Goal: Information Seeking & Learning: Learn about a topic

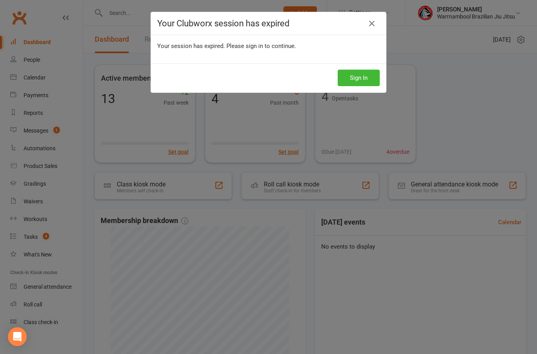
click at [359, 83] on button "Sign In" at bounding box center [359, 78] width 42 height 17
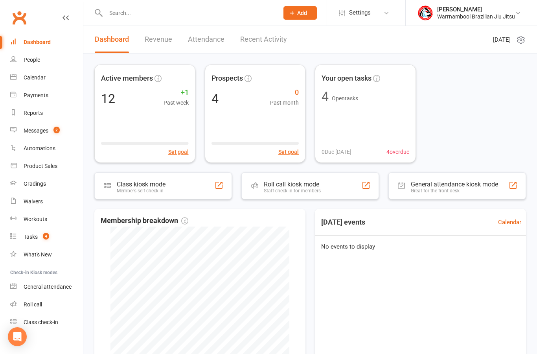
click at [48, 79] on link "Calendar" at bounding box center [46, 78] width 73 height 18
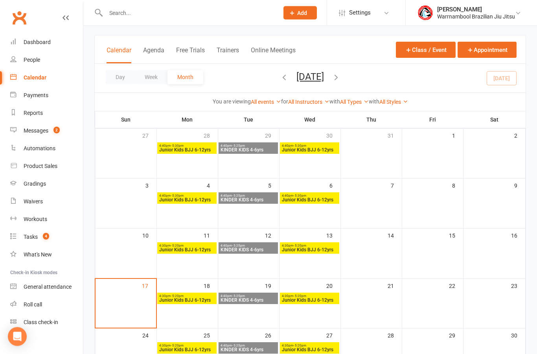
scroll to position [46, 0]
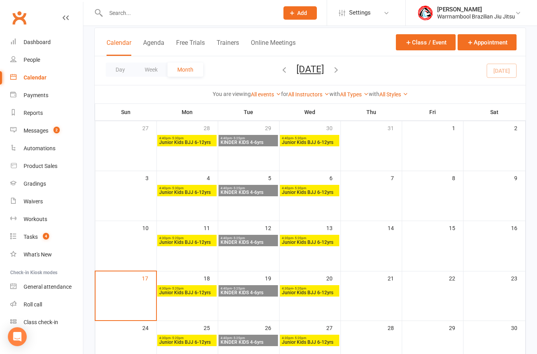
click at [191, 294] on span "Junior Kids BJJ 6-12yrs" at bounding box center [187, 292] width 56 height 5
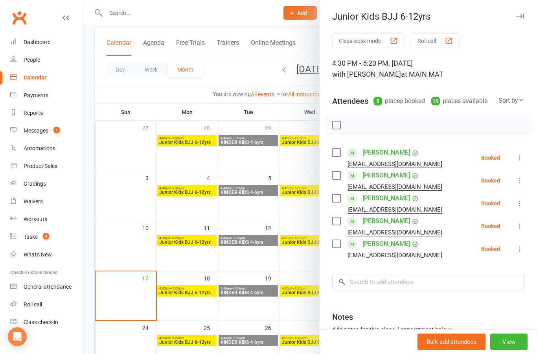
click at [521, 18] on icon "button" at bounding box center [520, 16] width 8 height 5
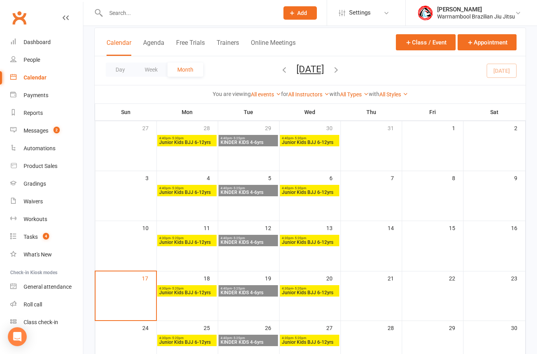
click at [304, 292] on span "Junior Kids BJJ 6-12yrs" at bounding box center [309, 292] width 56 height 5
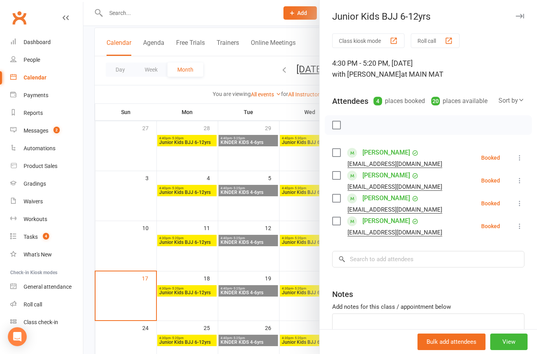
click at [521, 19] on button "button" at bounding box center [519, 15] width 9 height 9
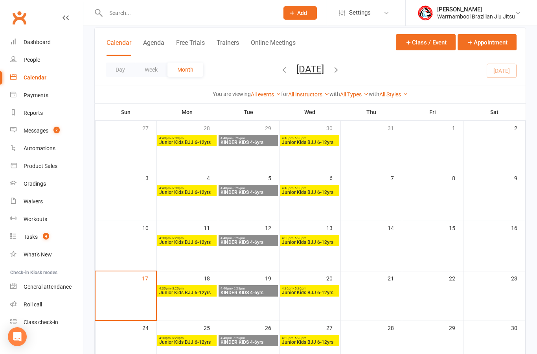
click at [263, 292] on span "KINDER KIDS 4-6yrs" at bounding box center [248, 292] width 56 height 5
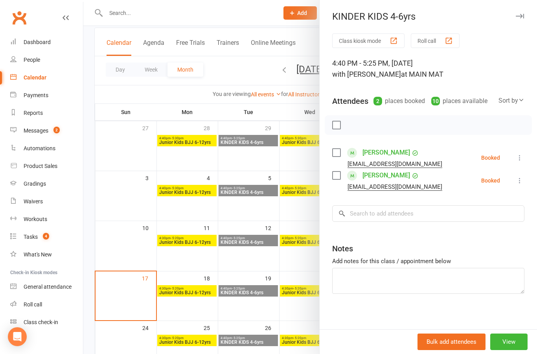
click at [516, 20] on button "button" at bounding box center [519, 15] width 9 height 9
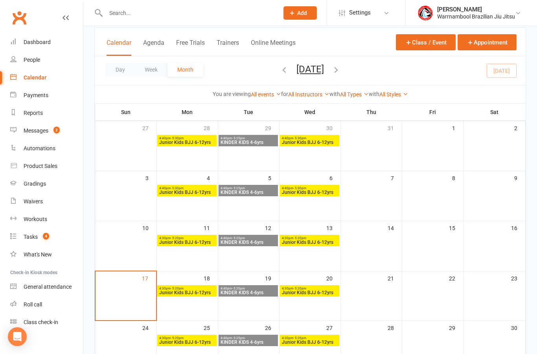
scroll to position [0, 0]
